Goal: Task Accomplishment & Management: Manage account settings

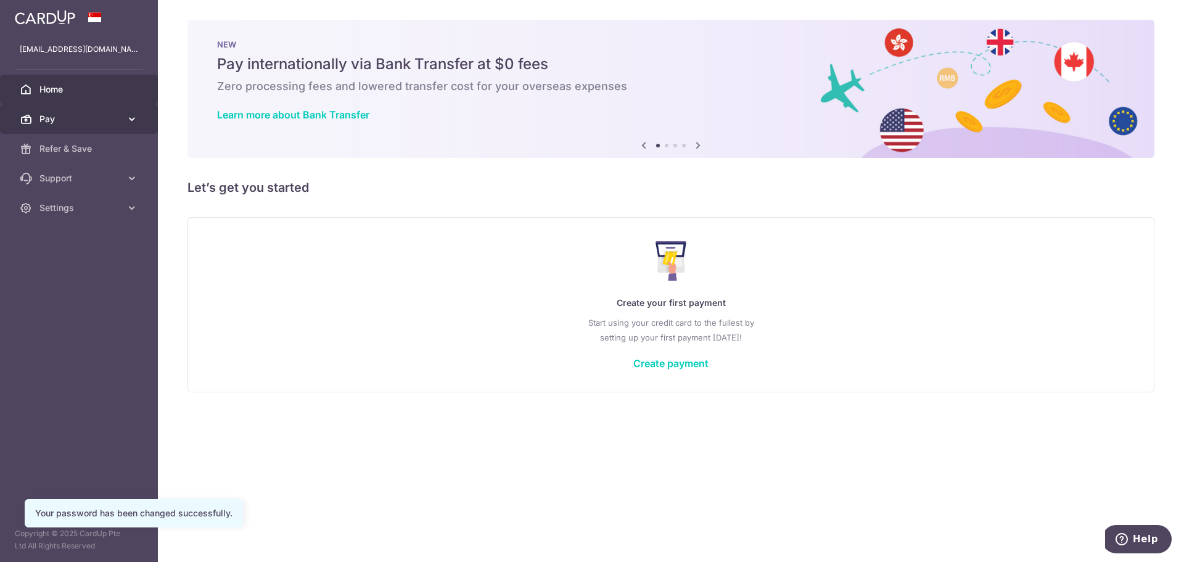
click at [36, 117] on link "Pay" at bounding box center [79, 119] width 158 height 30
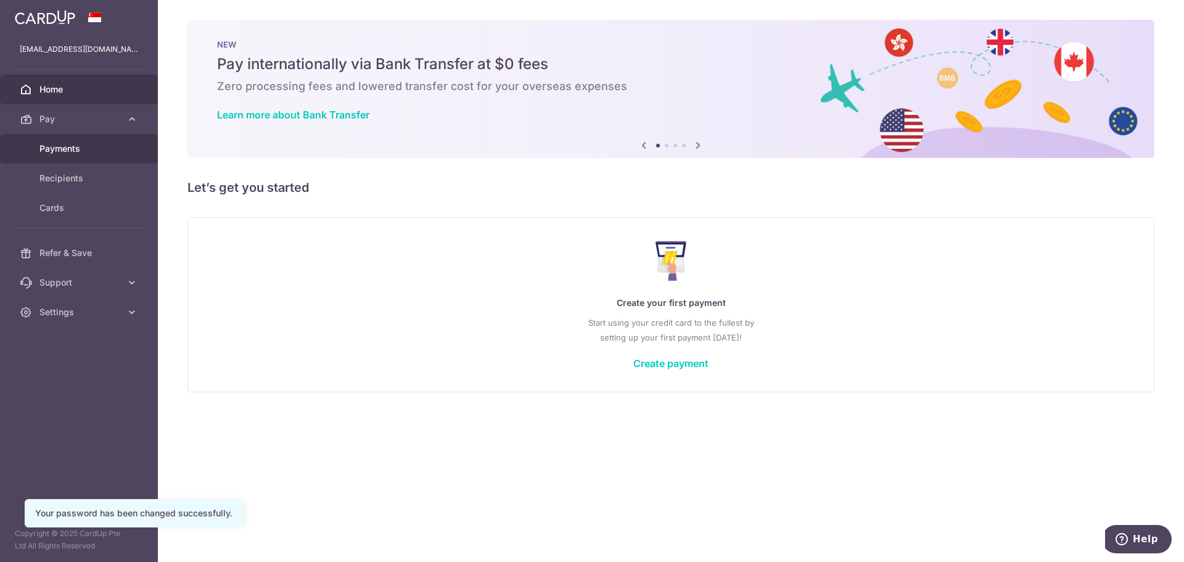
click at [70, 144] on span "Payments" at bounding box center [79, 149] width 81 height 12
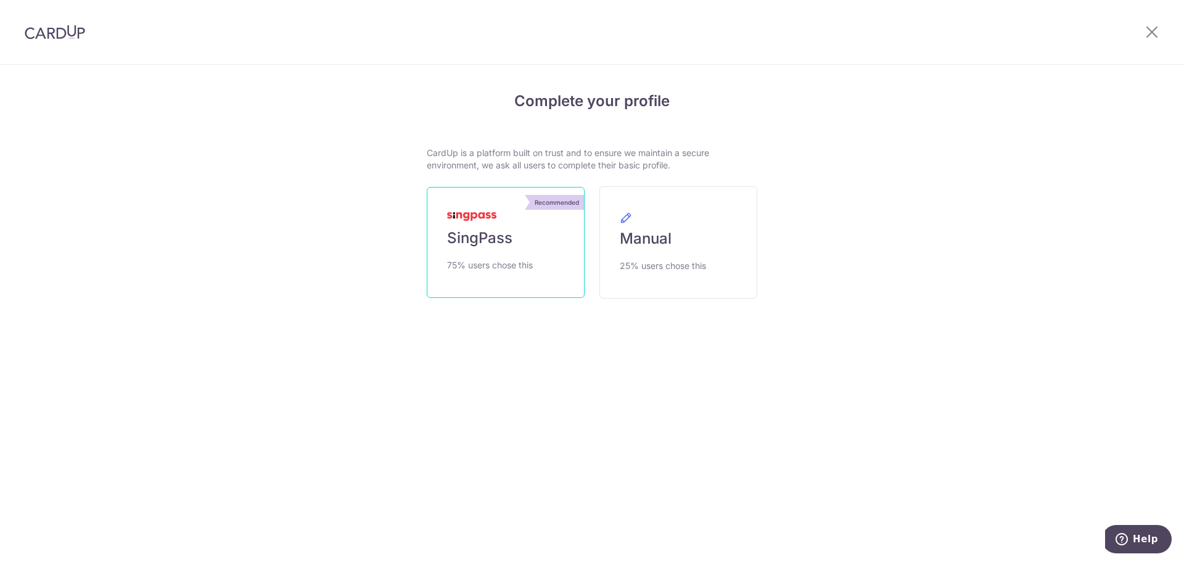
click at [486, 230] on span "SingPass" at bounding box center [479, 238] width 65 height 20
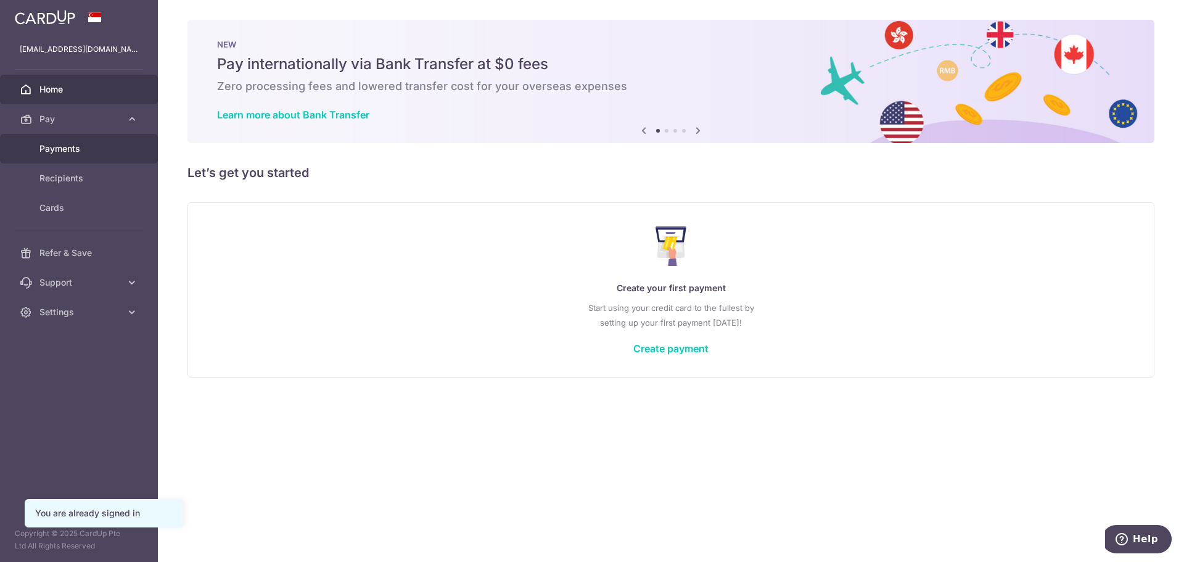
click at [83, 156] on link "Payments" at bounding box center [79, 149] width 158 height 30
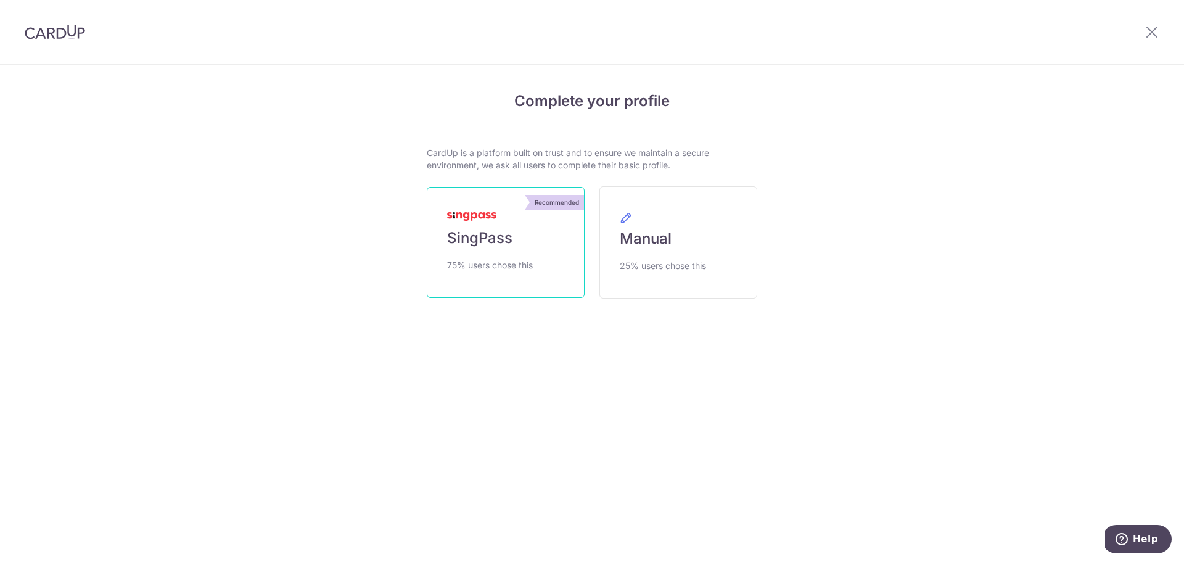
click at [524, 255] on link "Recommended SingPass 75% users chose this" at bounding box center [506, 242] width 158 height 111
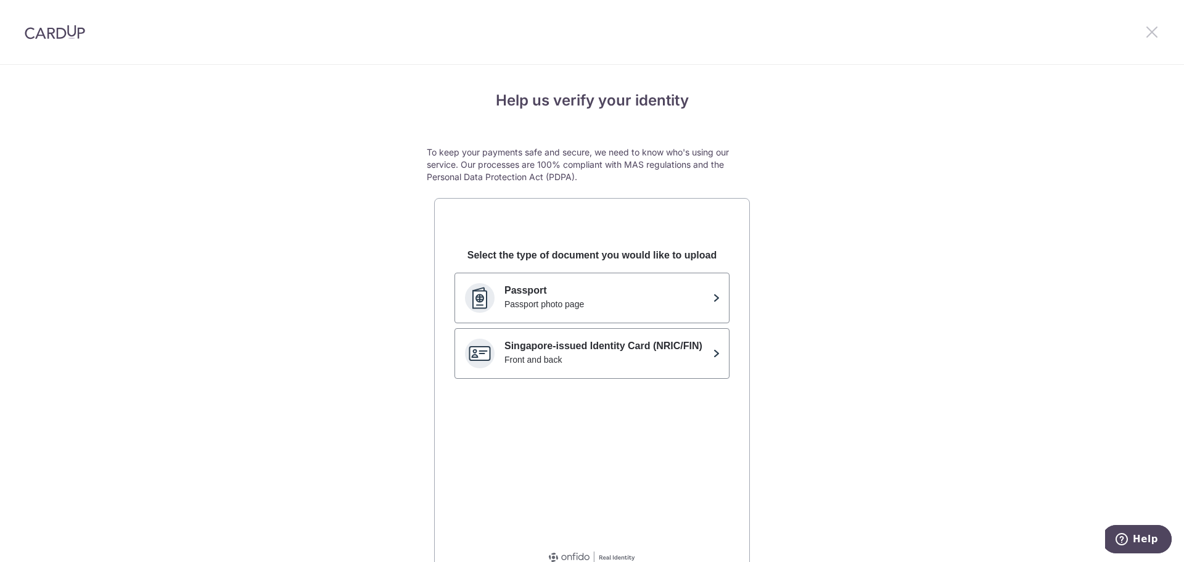
click at [1155, 30] on icon at bounding box center [1152, 31] width 15 height 15
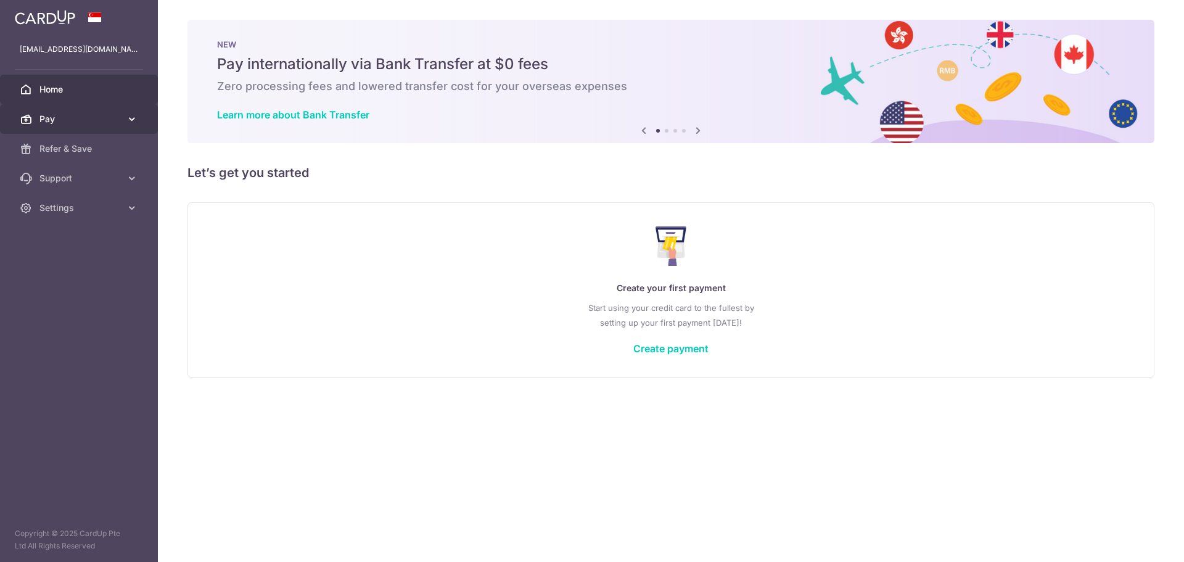
click at [75, 122] on span "Pay" at bounding box center [79, 119] width 81 height 12
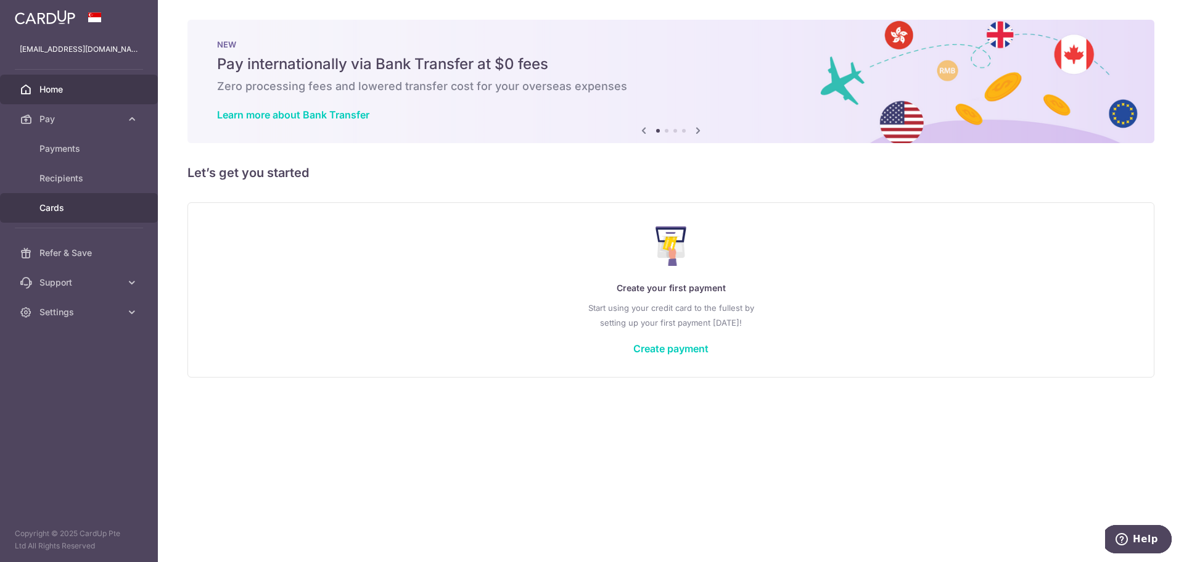
click at [68, 205] on span "Cards" at bounding box center [79, 208] width 81 height 12
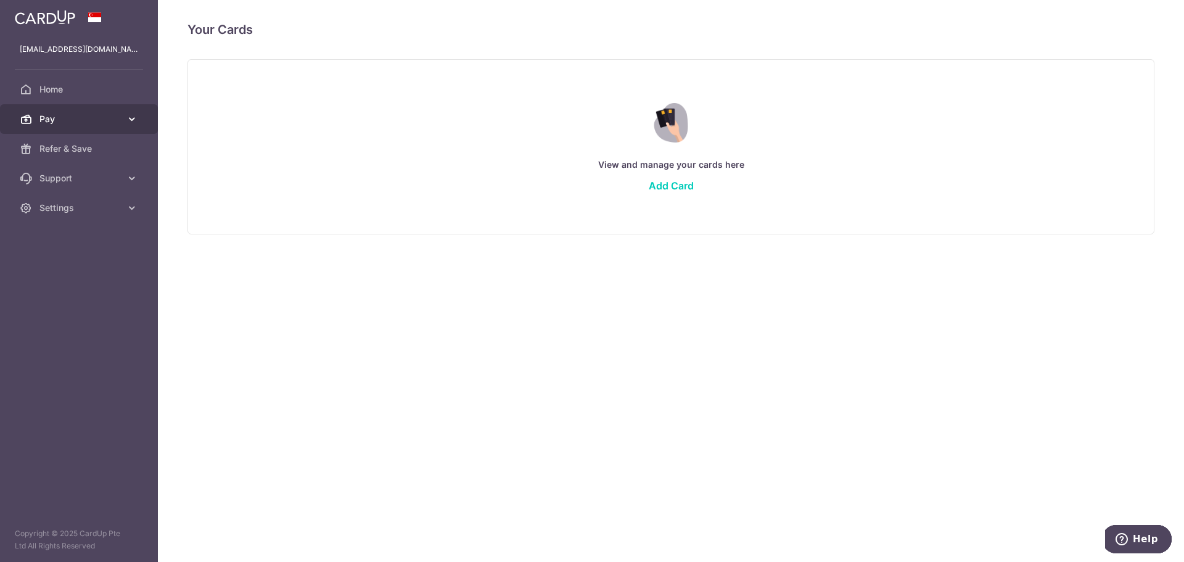
click at [115, 113] on span "Pay" at bounding box center [79, 119] width 81 height 12
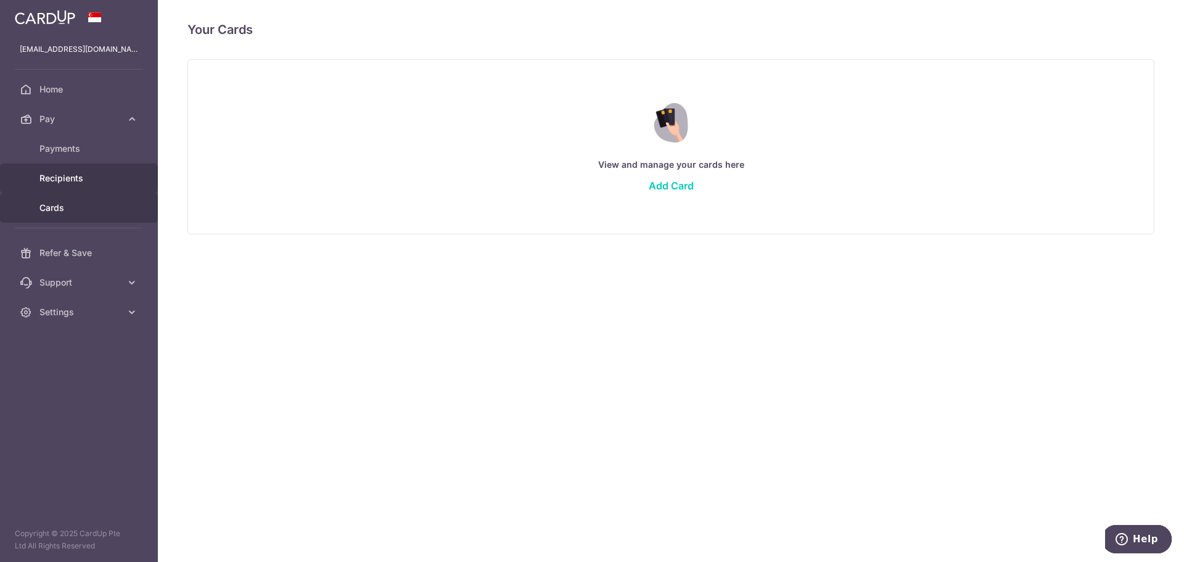
click at [68, 182] on span "Recipients" at bounding box center [79, 178] width 81 height 12
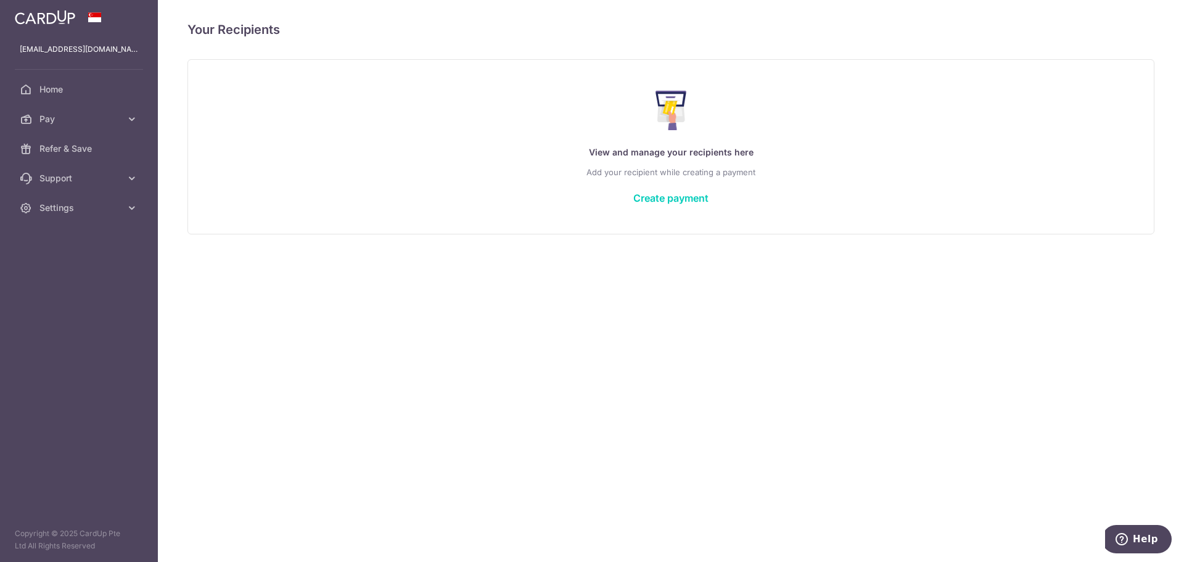
drag, startPoint x: 655, startPoint y: 197, endPoint x: 547, endPoint y: 205, distance: 108.9
click at [655, 199] on link "Create payment" at bounding box center [671, 198] width 75 height 12
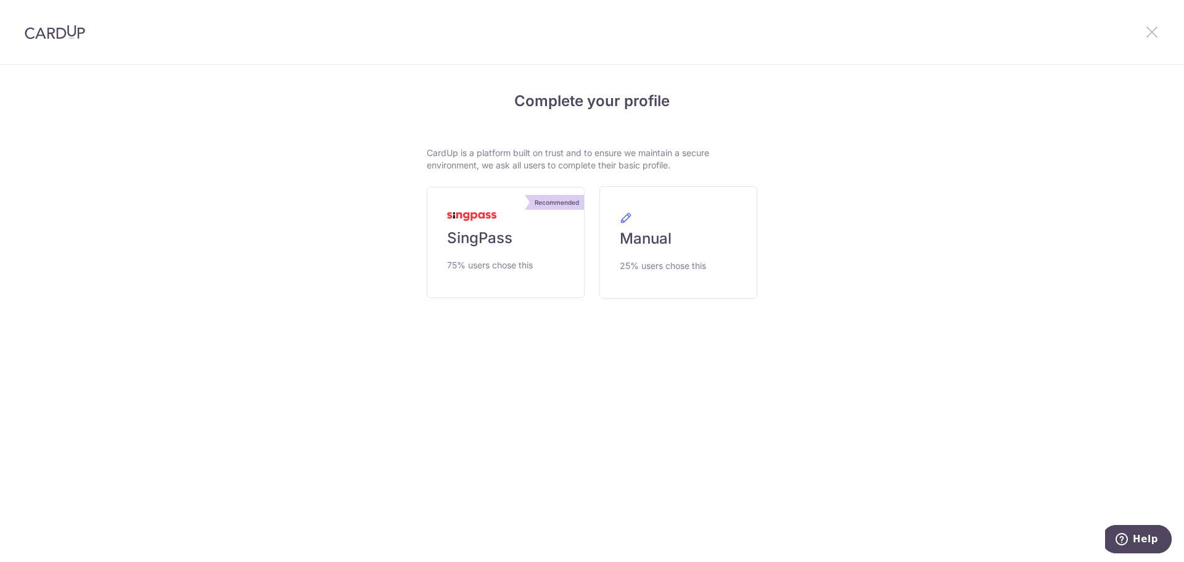
click at [1151, 31] on icon at bounding box center [1152, 31] width 15 height 15
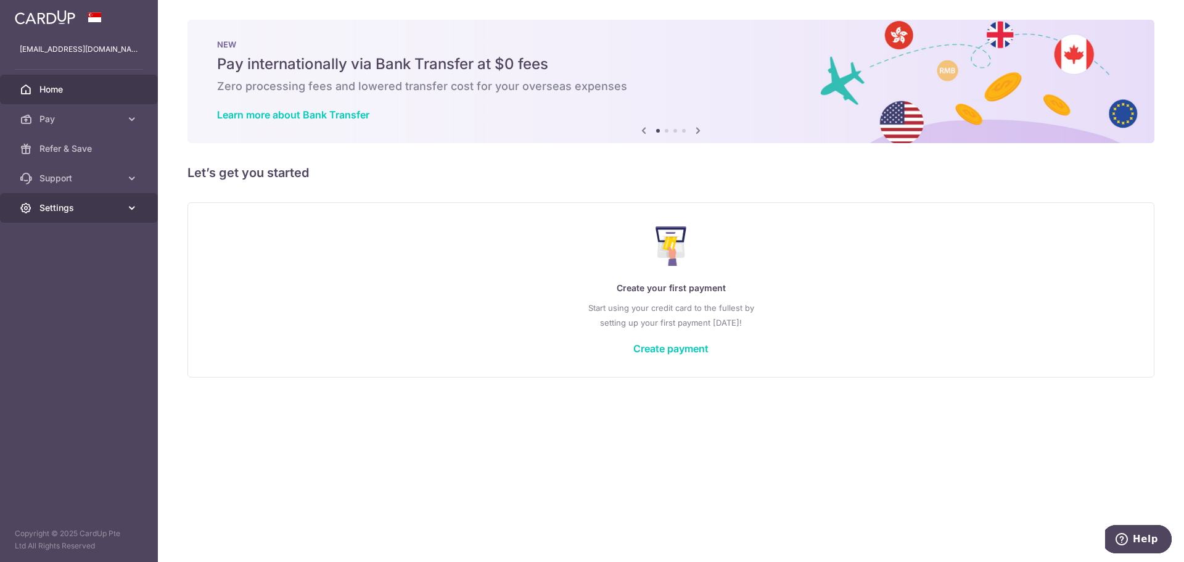
click at [116, 210] on span "Settings" at bounding box center [79, 208] width 81 height 12
click at [55, 265] on span "Logout" at bounding box center [79, 267] width 81 height 12
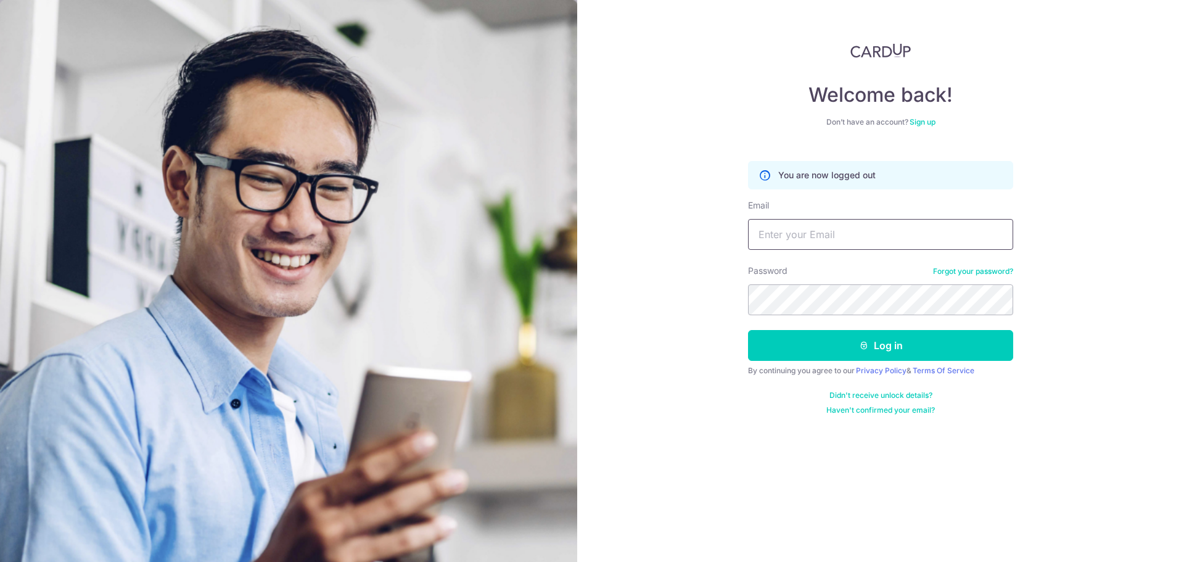
click at [834, 236] on input "Email" at bounding box center [880, 234] width 265 height 31
click at [724, 276] on div "Welcome back! Don’t have an account? Sign up You are now logged out Email Passw…" at bounding box center [880, 281] width 607 height 562
click at [762, 242] on input "Email" at bounding box center [880, 234] width 265 height 31
click at [801, 240] on input "Email" at bounding box center [880, 234] width 265 height 31
click at [772, 234] on input "Email" at bounding box center [880, 234] width 265 height 31
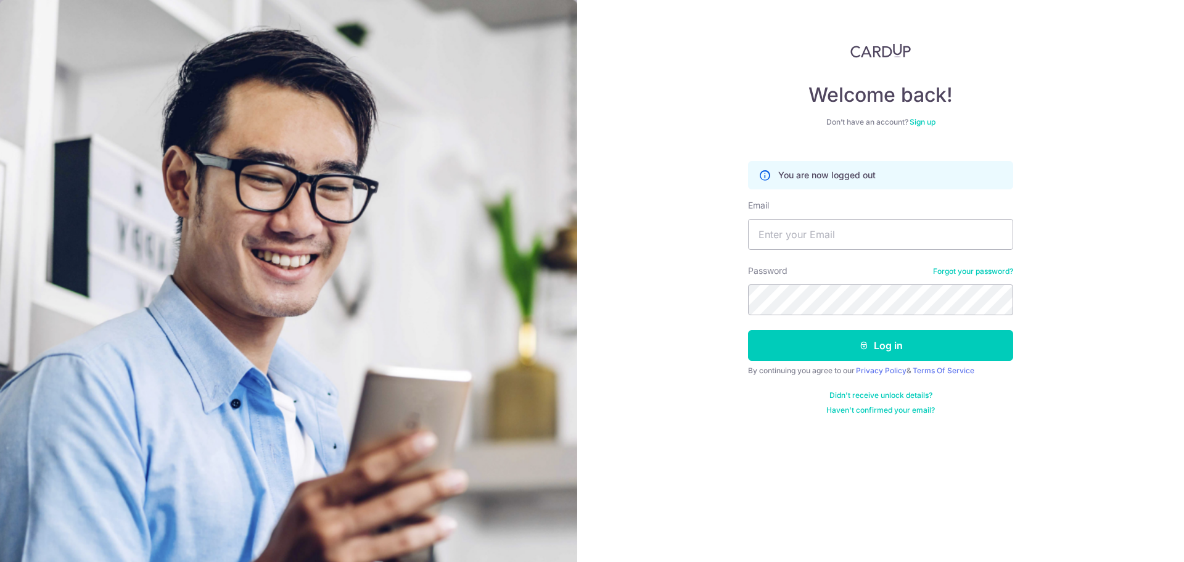
click at [693, 251] on div "Welcome back! Don’t have an account? Sign up You are now logged out Email Passw…" at bounding box center [880, 281] width 607 height 562
click at [775, 236] on input "Email" at bounding box center [880, 234] width 265 height 31
type input "angweehon@hotmail.com"
drag, startPoint x: 687, startPoint y: 311, endPoint x: 695, endPoint y: 313, distance: 7.6
click at [687, 311] on div "Welcome back! Don’t have an account? Sign up You are now logged out Email angwe…" at bounding box center [880, 281] width 607 height 562
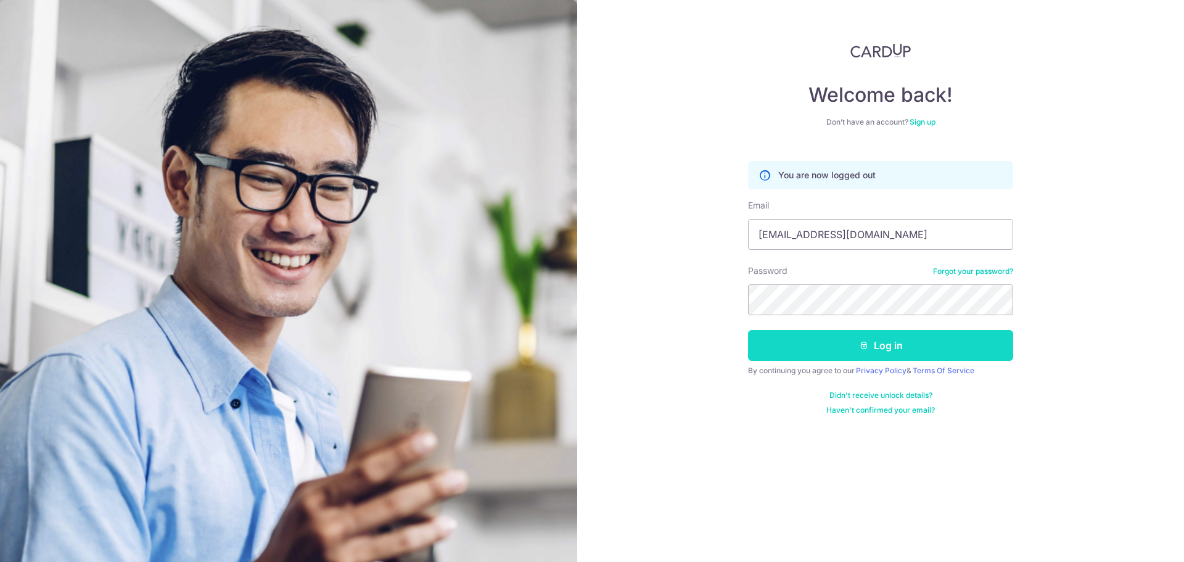
click at [881, 338] on button "Log in" at bounding box center [880, 345] width 265 height 31
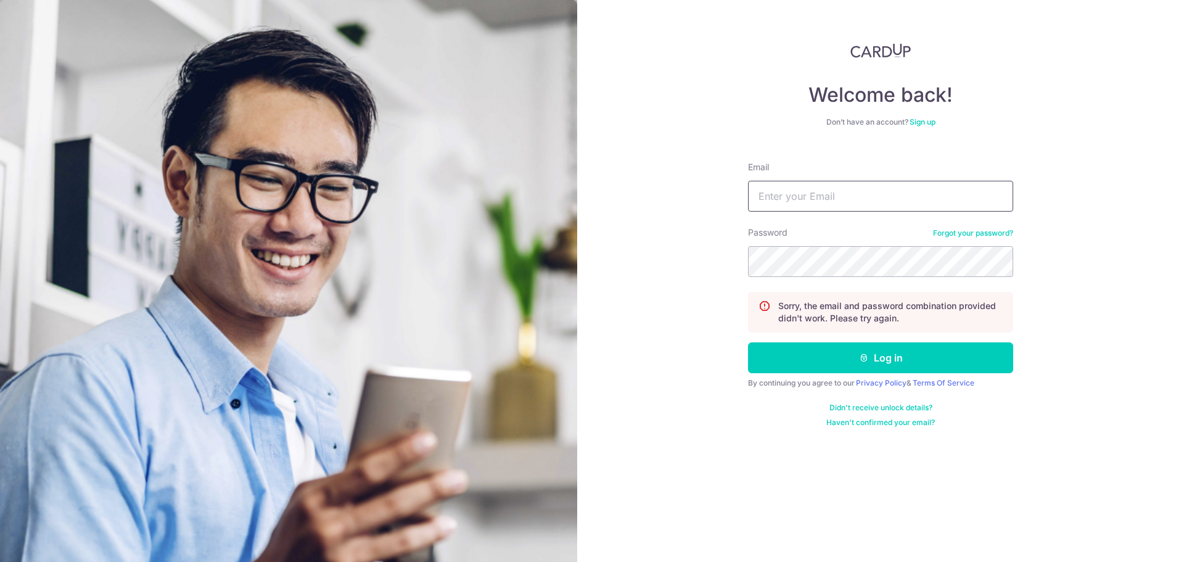
click at [802, 200] on input "Email" at bounding box center [880, 196] width 265 height 31
type input "[EMAIL_ADDRESS][DOMAIN_NAME]"
click at [710, 234] on div "Welcome back! Don’t have an account? Sign up Email angweehon@hotmail.com Passwo…" at bounding box center [880, 281] width 607 height 562
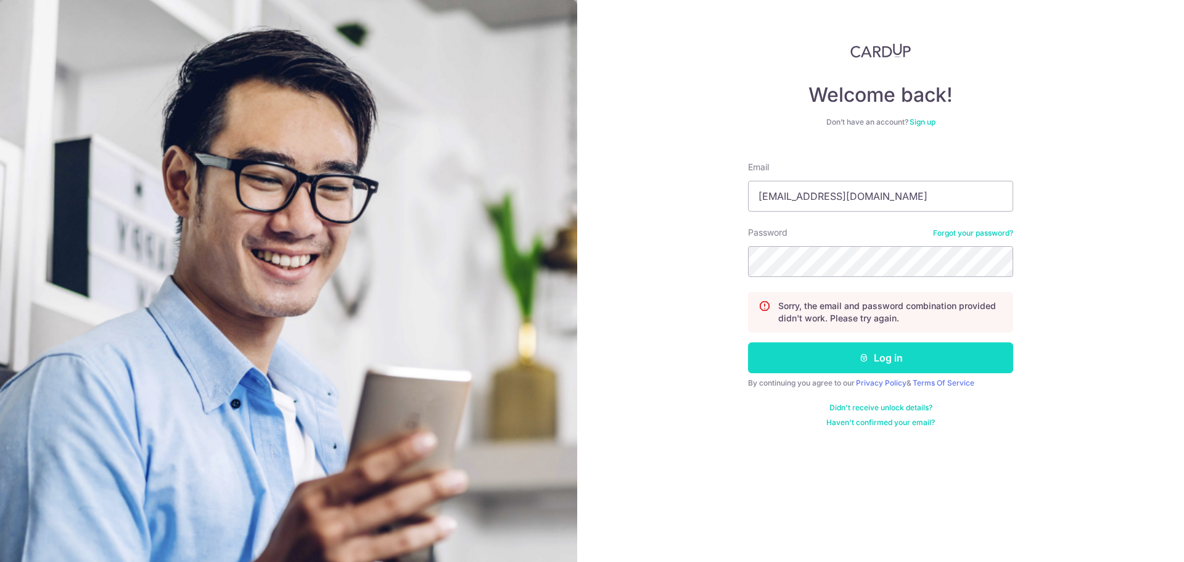
click at [849, 363] on button "Log in" at bounding box center [880, 357] width 265 height 31
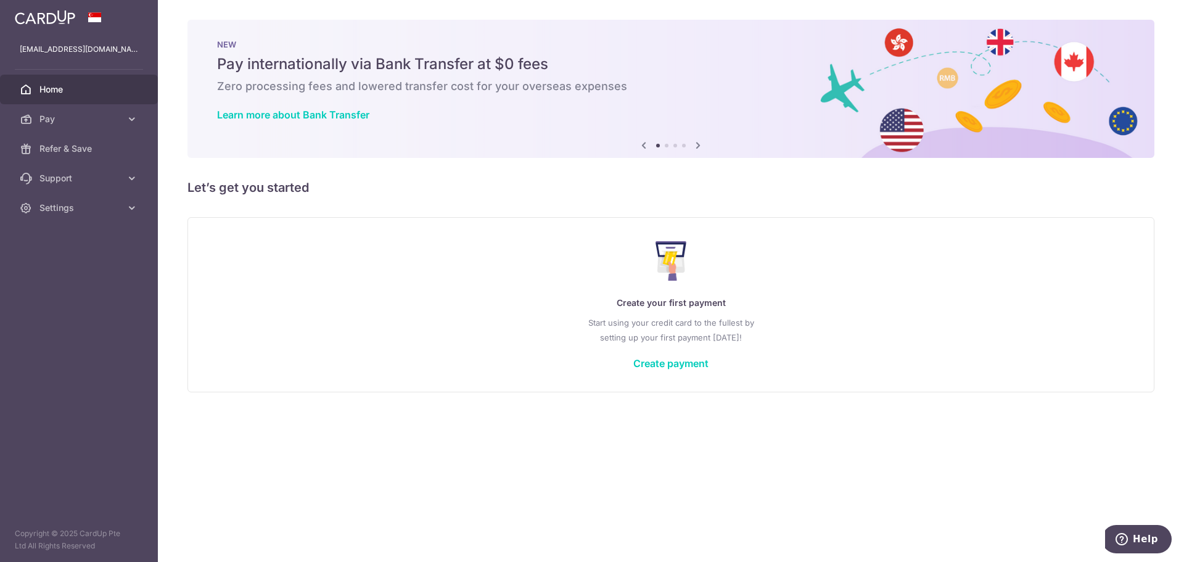
click at [410, 197] on div "× Pause Schedule Pause all future payments in this series Pause just this one p…" at bounding box center [671, 281] width 1027 height 562
click at [116, 212] on span "Settings" at bounding box center [79, 208] width 81 height 12
click at [72, 263] on span "Logout" at bounding box center [79, 267] width 81 height 12
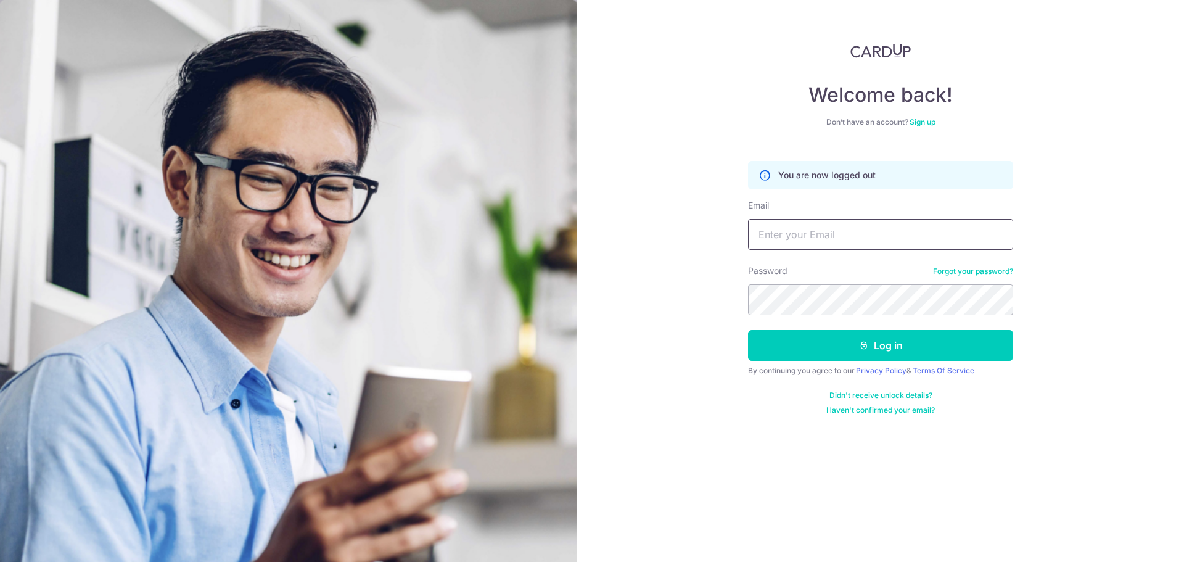
click at [801, 231] on input "Email" at bounding box center [880, 234] width 265 height 31
type input "[EMAIL_ADDRESS][DOMAIN_NAME]"
click at [748, 330] on button "Log in" at bounding box center [880, 345] width 265 height 31
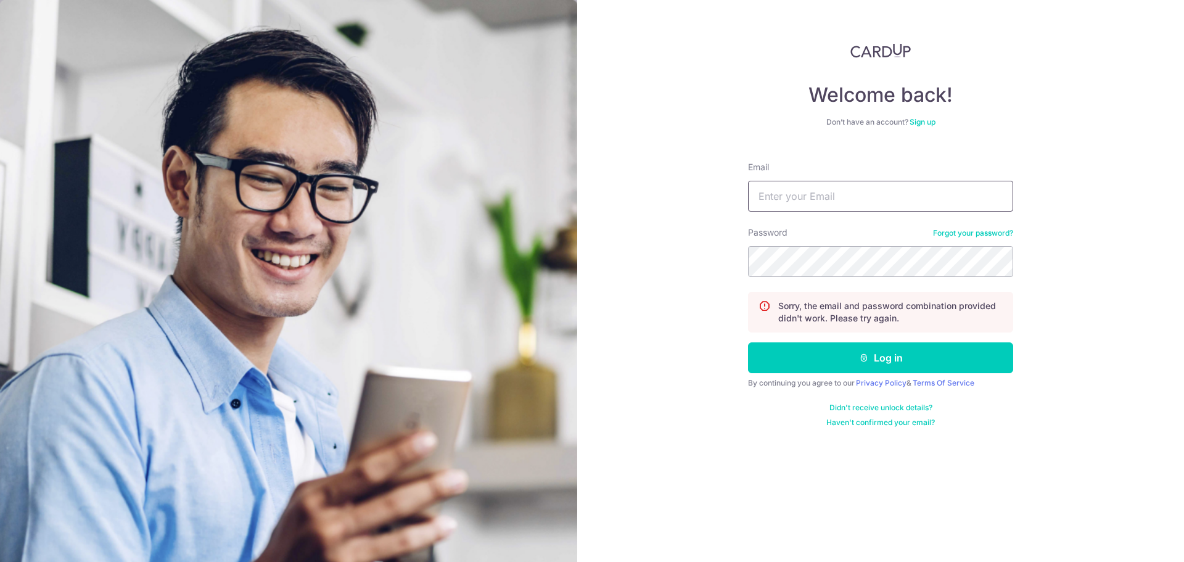
click at [859, 204] on input "Email" at bounding box center [880, 196] width 265 height 31
type input "[EMAIL_ADDRESS][DOMAIN_NAME]"
click at [748, 342] on button "Log in" at bounding box center [880, 357] width 265 height 31
click at [799, 192] on input "Email" at bounding box center [880, 196] width 265 height 31
type input "angweehon@gmail.com"
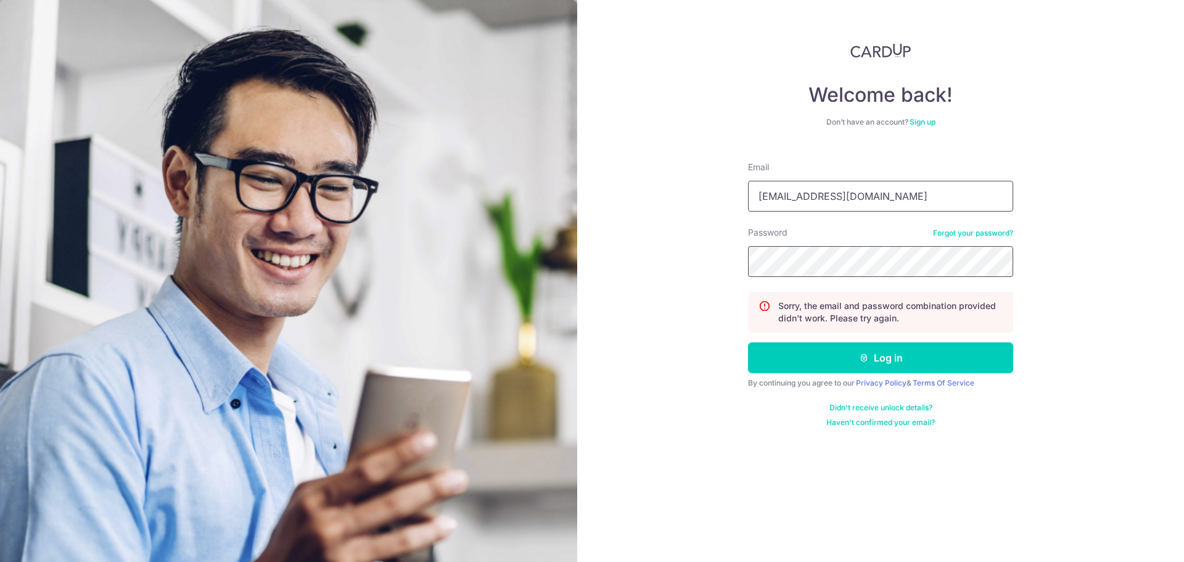
click at [748, 342] on button "Log in" at bounding box center [880, 357] width 265 height 31
click at [985, 234] on link "Forgot your password?" at bounding box center [973, 233] width 80 height 10
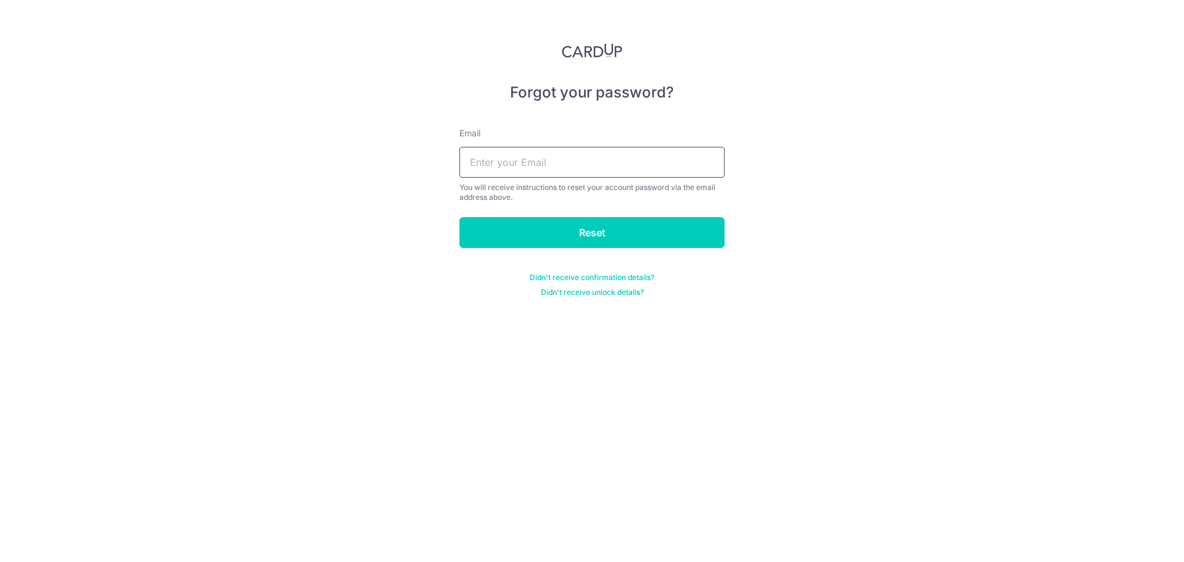
click at [549, 170] on input "text" at bounding box center [592, 162] width 265 height 31
type input "angweehon@gmail.com"
click at [562, 237] on input "Reset" at bounding box center [592, 232] width 265 height 31
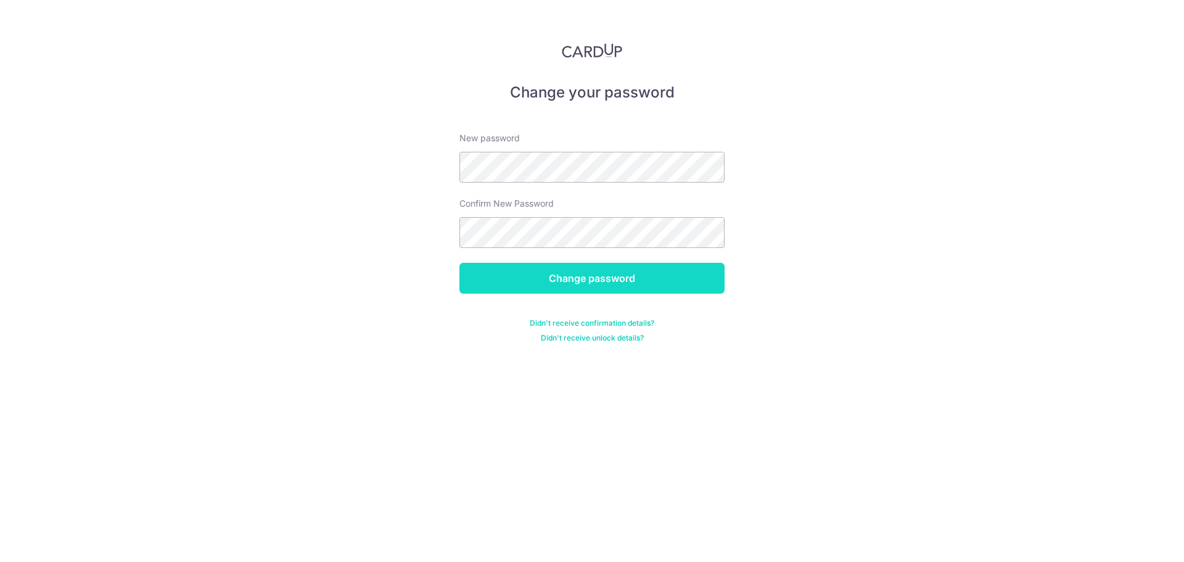
click at [562, 277] on input "Change password" at bounding box center [592, 278] width 265 height 31
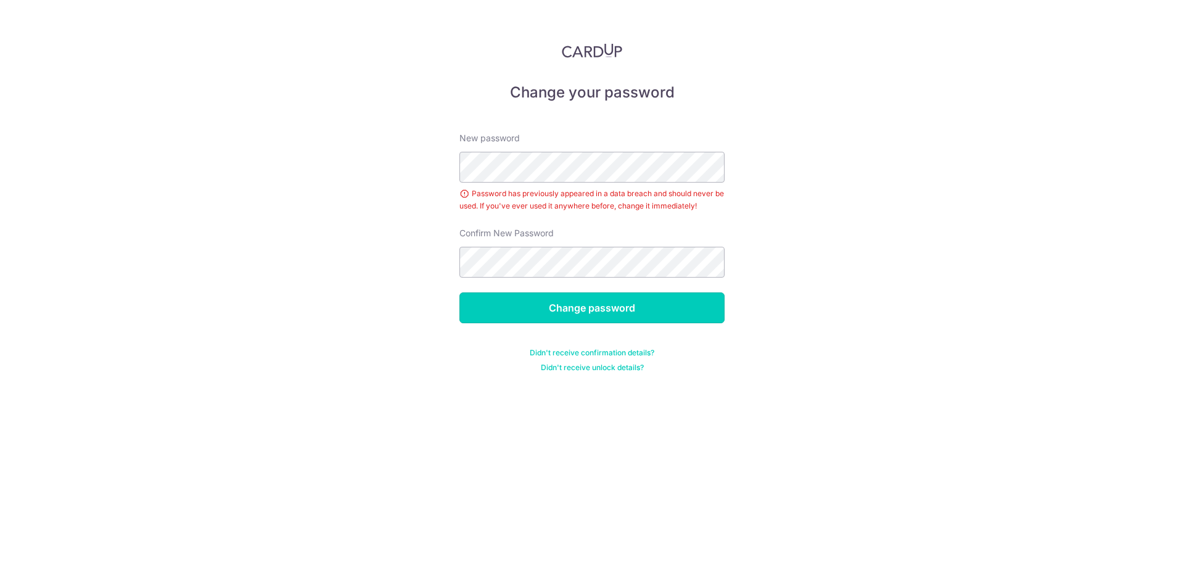
drag, startPoint x: 584, startPoint y: 308, endPoint x: 600, endPoint y: 286, distance: 27.4
click at [584, 307] on input "Change password" at bounding box center [592, 307] width 265 height 31
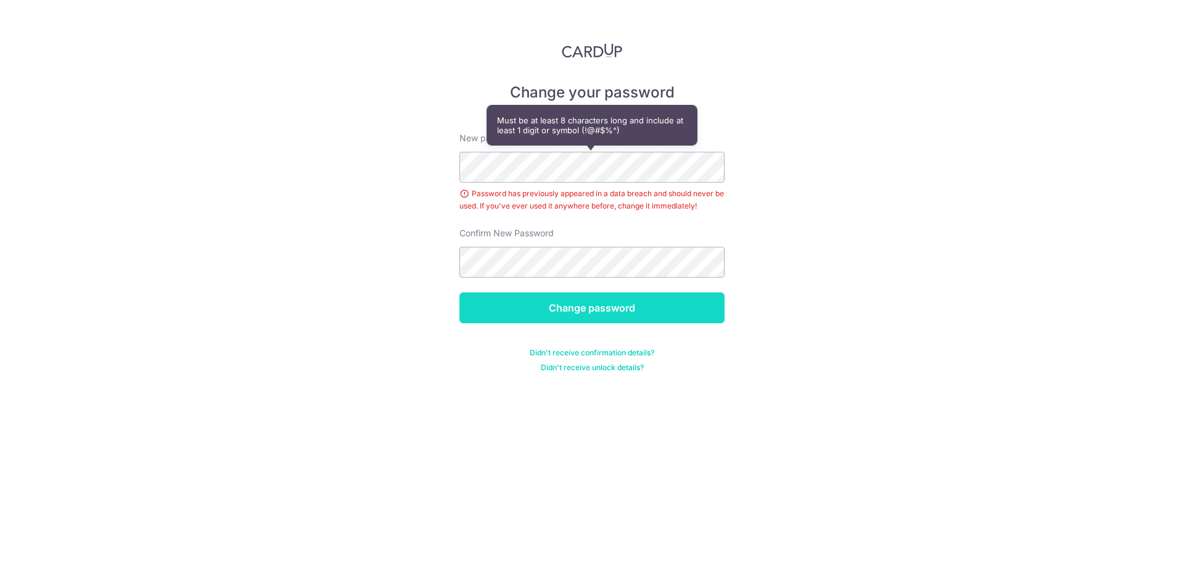
click at [582, 312] on input "Change password" at bounding box center [592, 307] width 265 height 31
